Goal: Task Accomplishment & Management: Complete application form

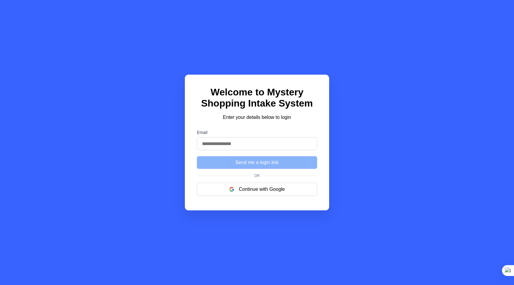
click at [246, 143] on input "Email" at bounding box center [257, 143] width 120 height 13
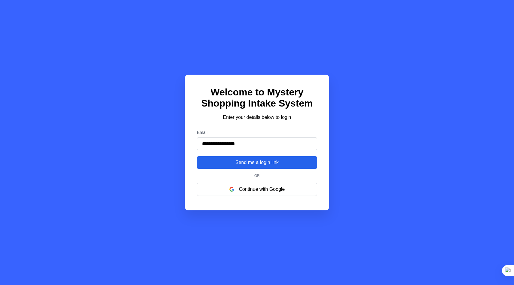
type input "**********"
click at [220, 163] on button "Send me a login link" at bounding box center [257, 162] width 120 height 13
